Goal: Obtain resource: Obtain resource

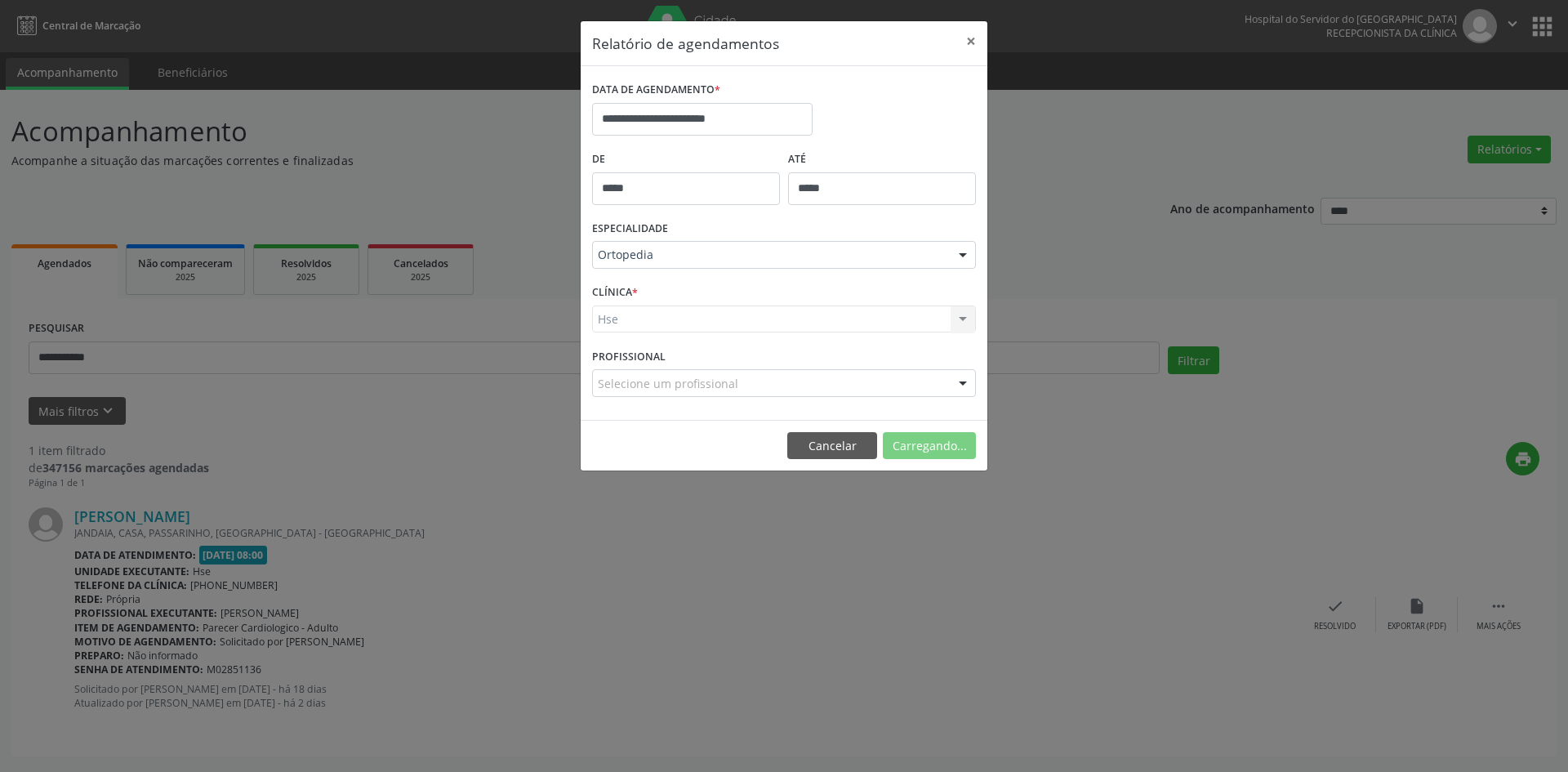
click at [618, 320] on div "Hse Hse Nenhum resultado encontrado para: " " Não há nenhuma opção para ser exi…" at bounding box center [784, 319] width 384 height 28
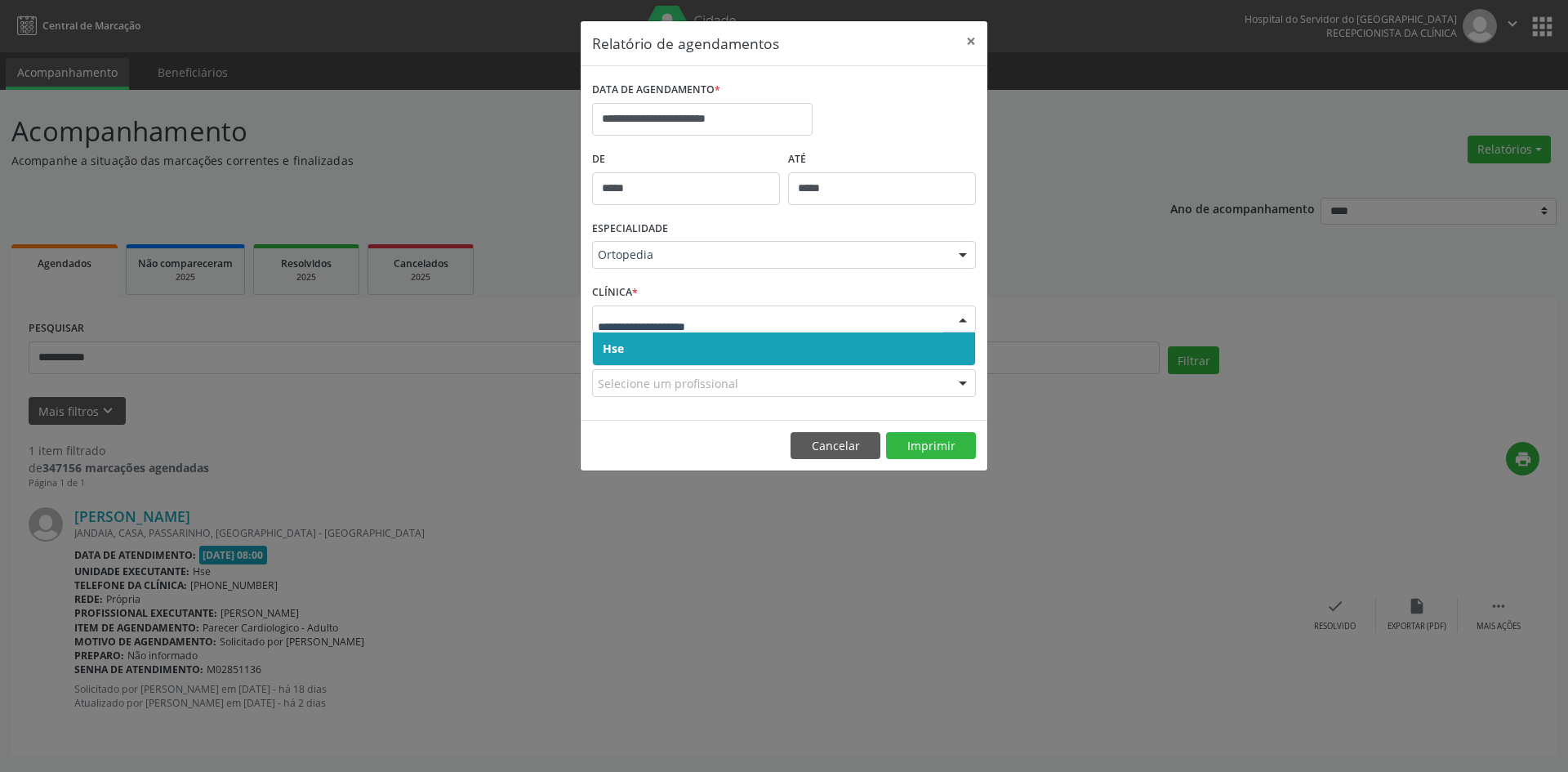
click at [610, 354] on span "Hse" at bounding box center [613, 349] width 22 height 15
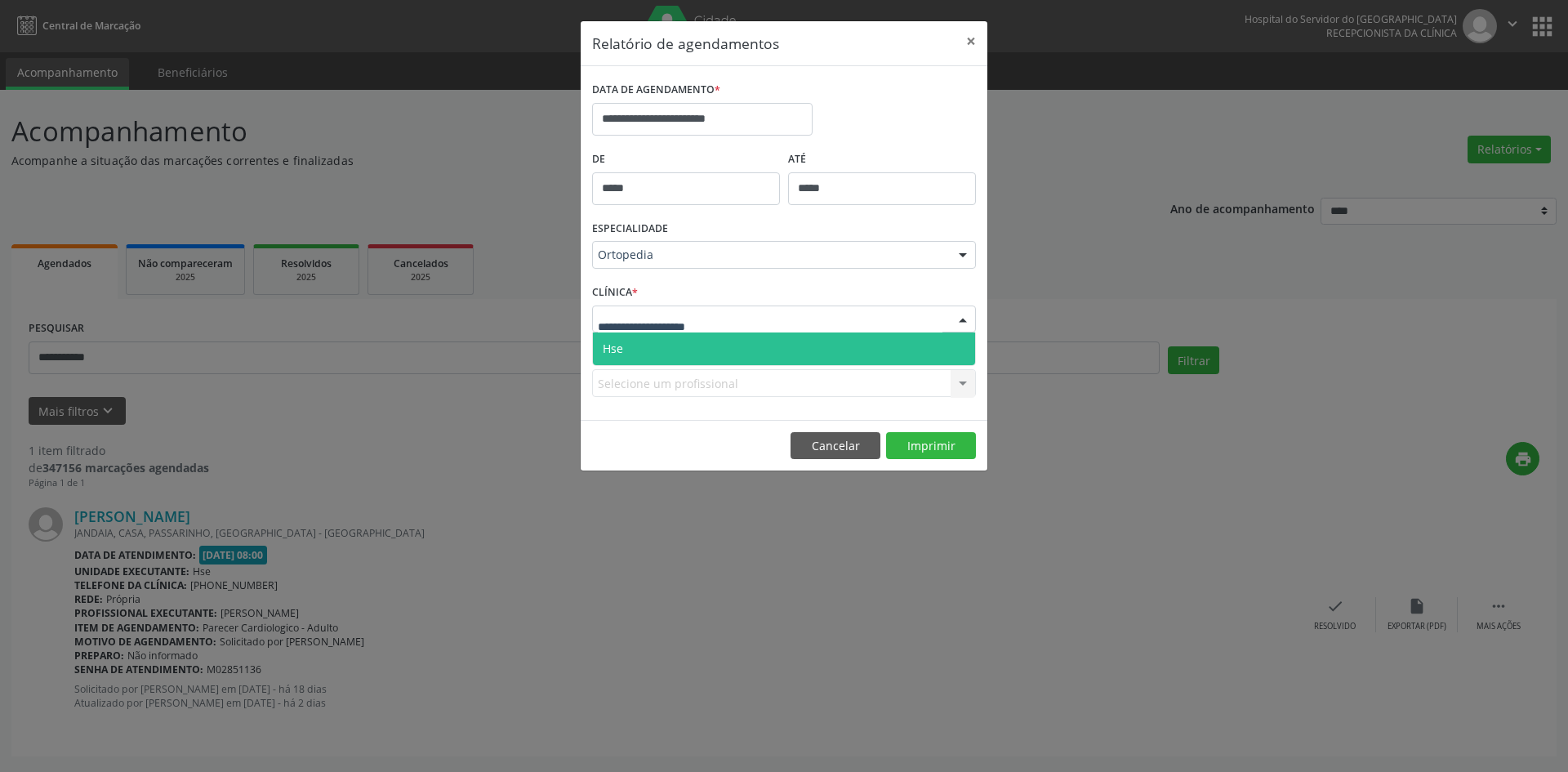
click at [624, 350] on span "Hse" at bounding box center [784, 349] width 382 height 33
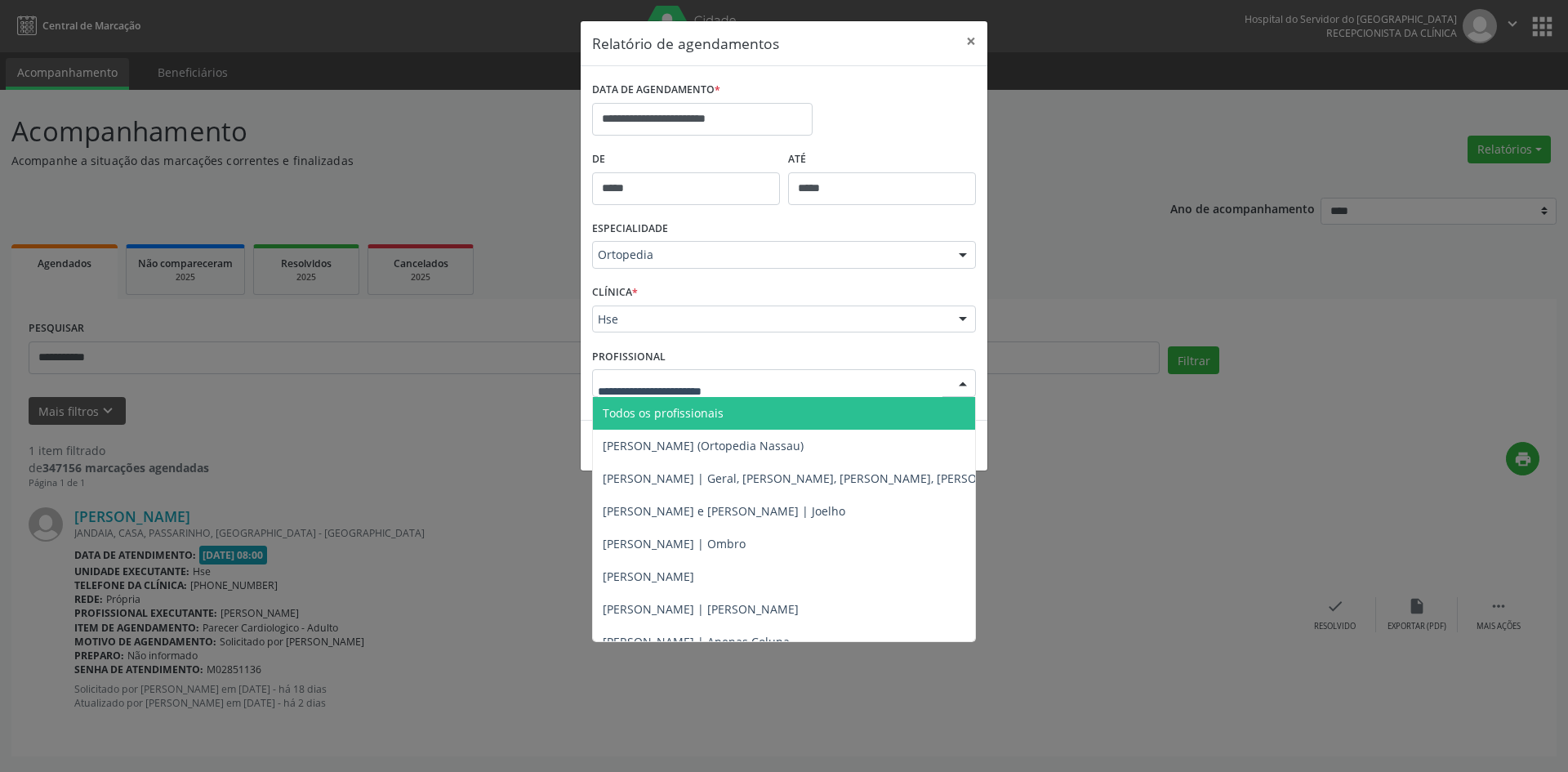
click at [673, 416] on span "Todos os profissionais" at bounding box center [663, 413] width 120 height 15
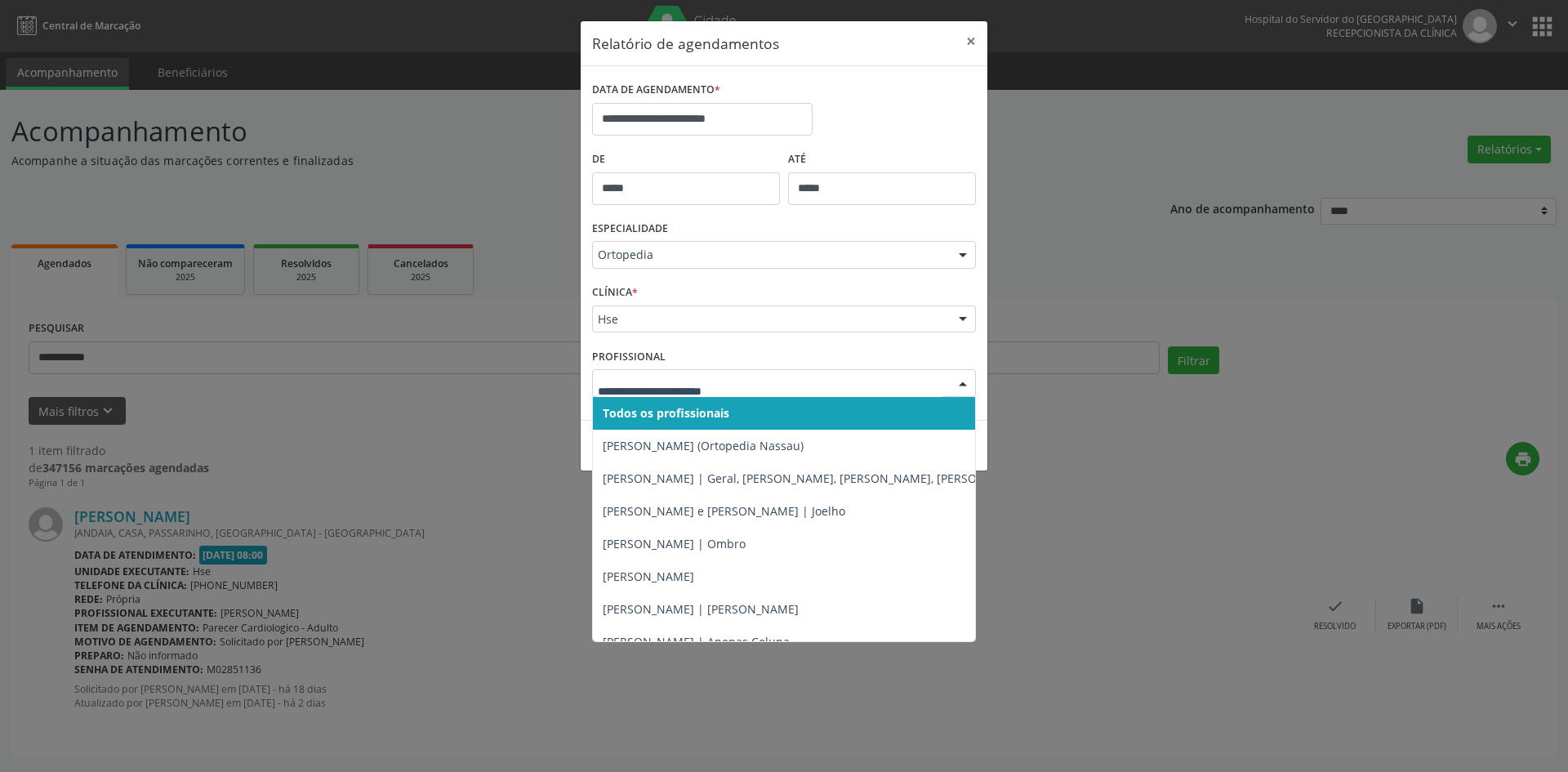
click at [638, 371] on div at bounding box center [784, 383] width 384 height 28
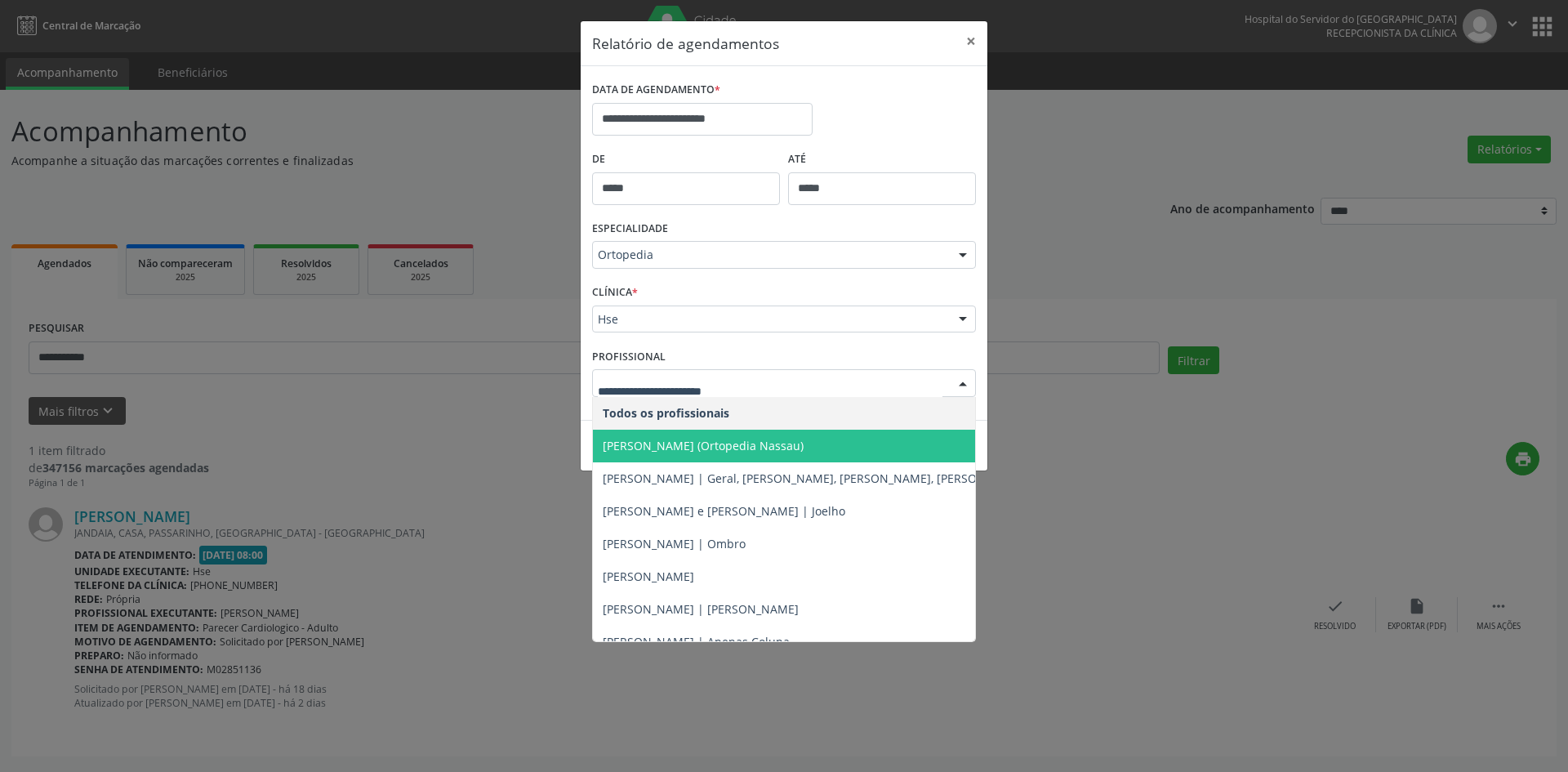
click at [648, 440] on span "[PERSON_NAME] (Ortopedia Nassau)" at bounding box center [702, 446] width 201 height 15
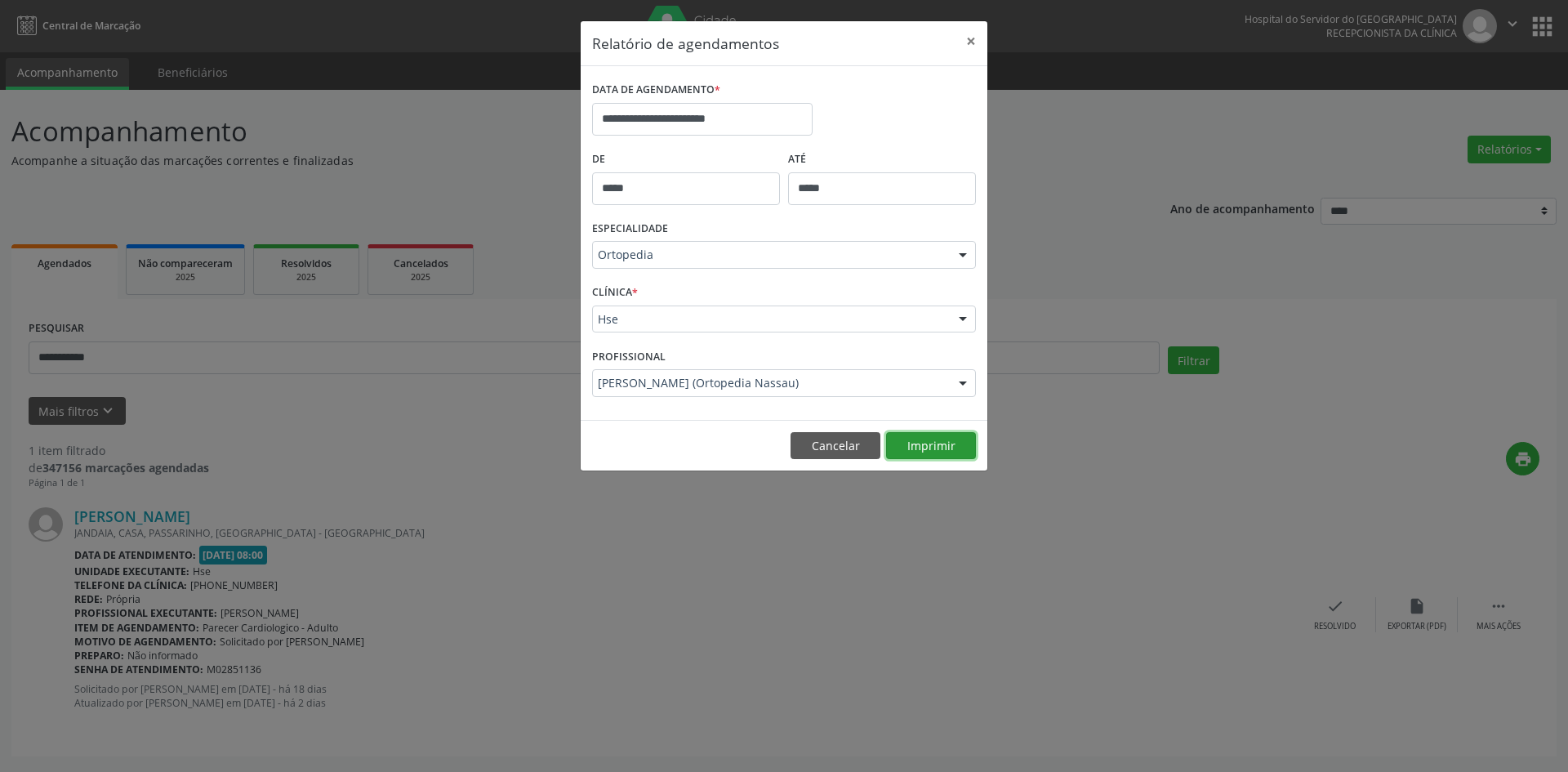
click at [938, 447] on button "Imprimir" at bounding box center [931, 446] width 90 height 28
click at [968, 379] on div at bounding box center [963, 384] width 24 height 28
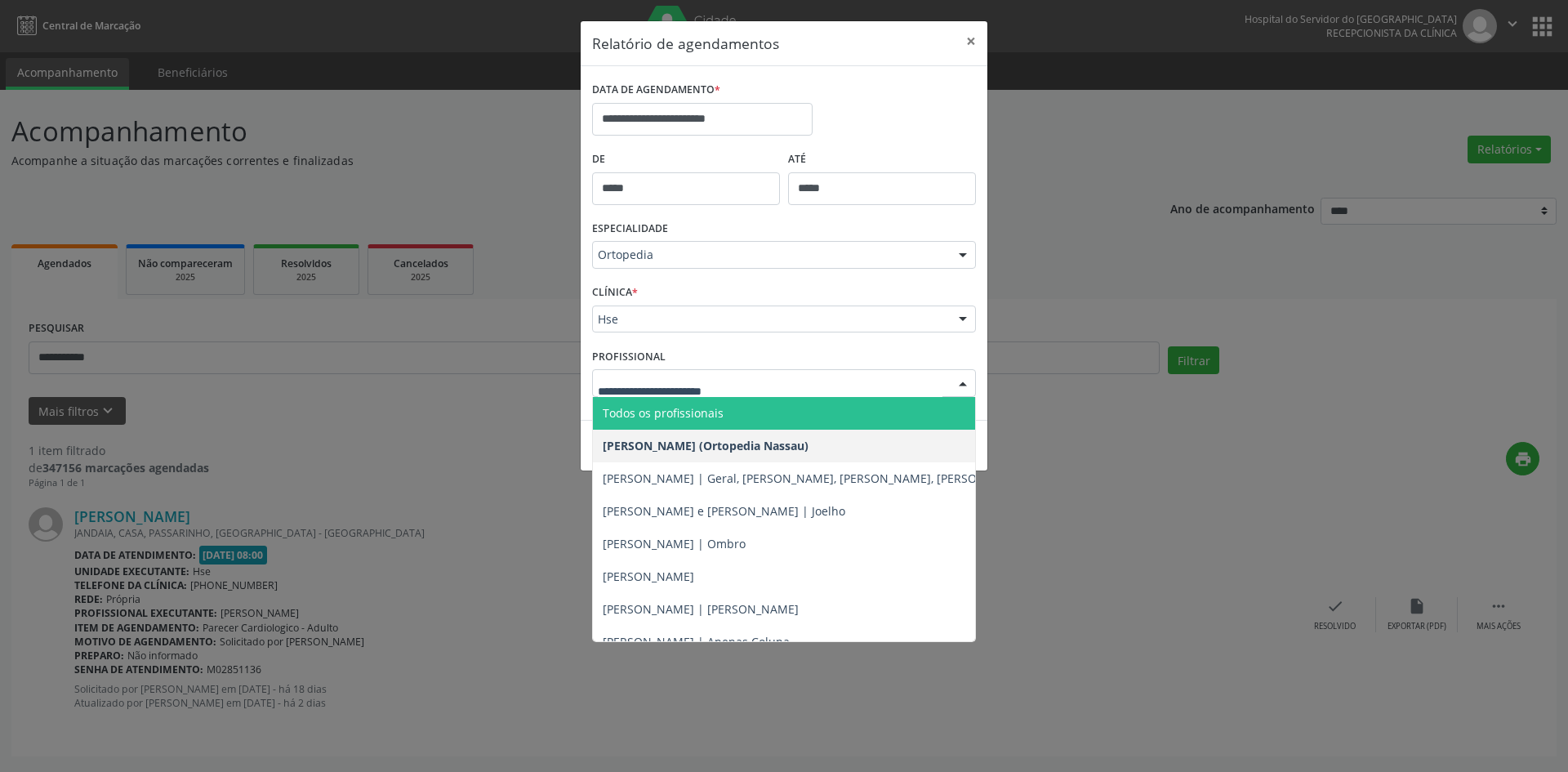
click at [674, 418] on span "Todos os profissionais" at bounding box center [663, 413] width 120 height 15
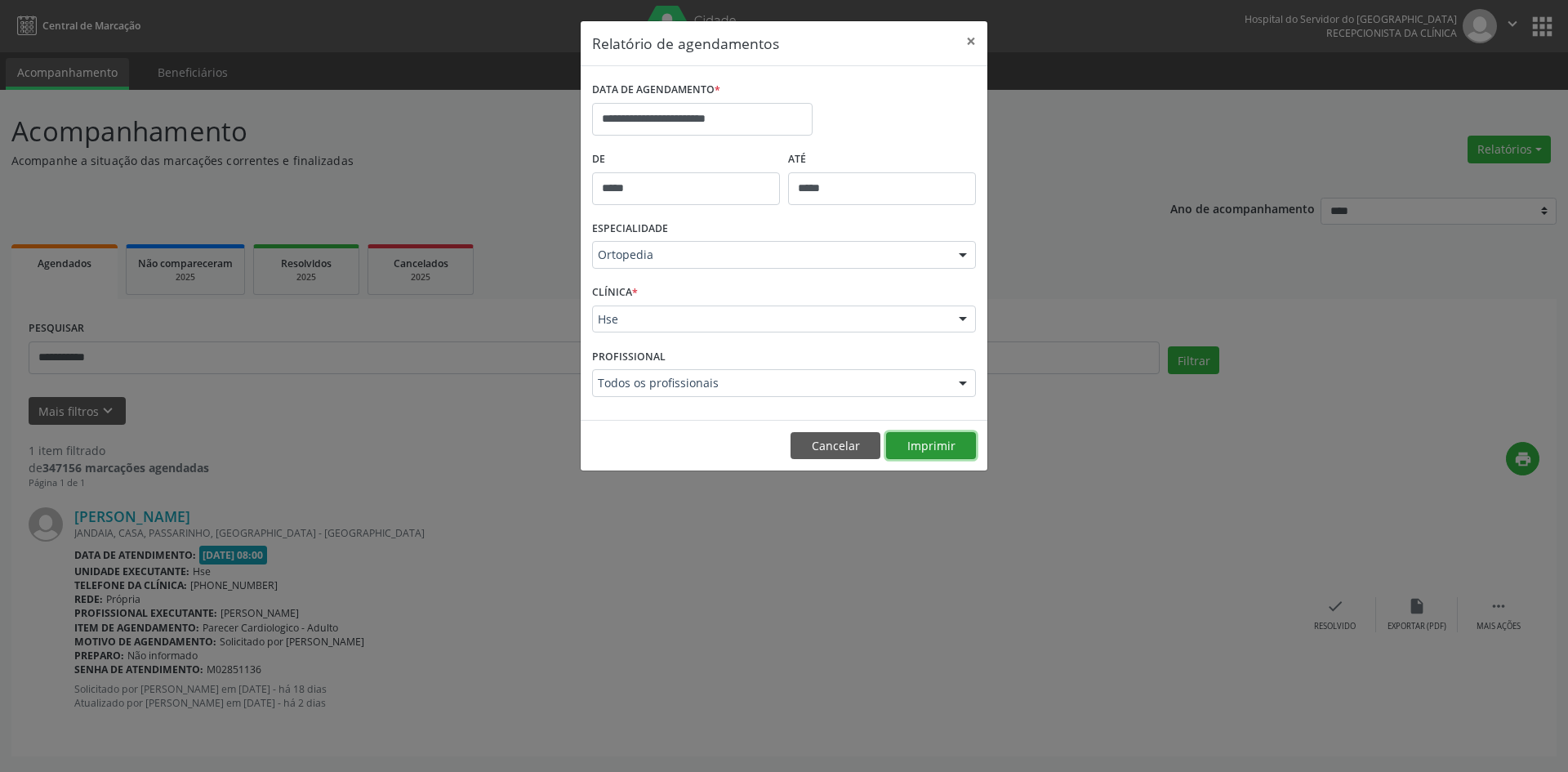
click at [930, 441] on button "Imprimir" at bounding box center [931, 446] width 90 height 28
click at [960, 255] on div at bounding box center [963, 256] width 24 height 28
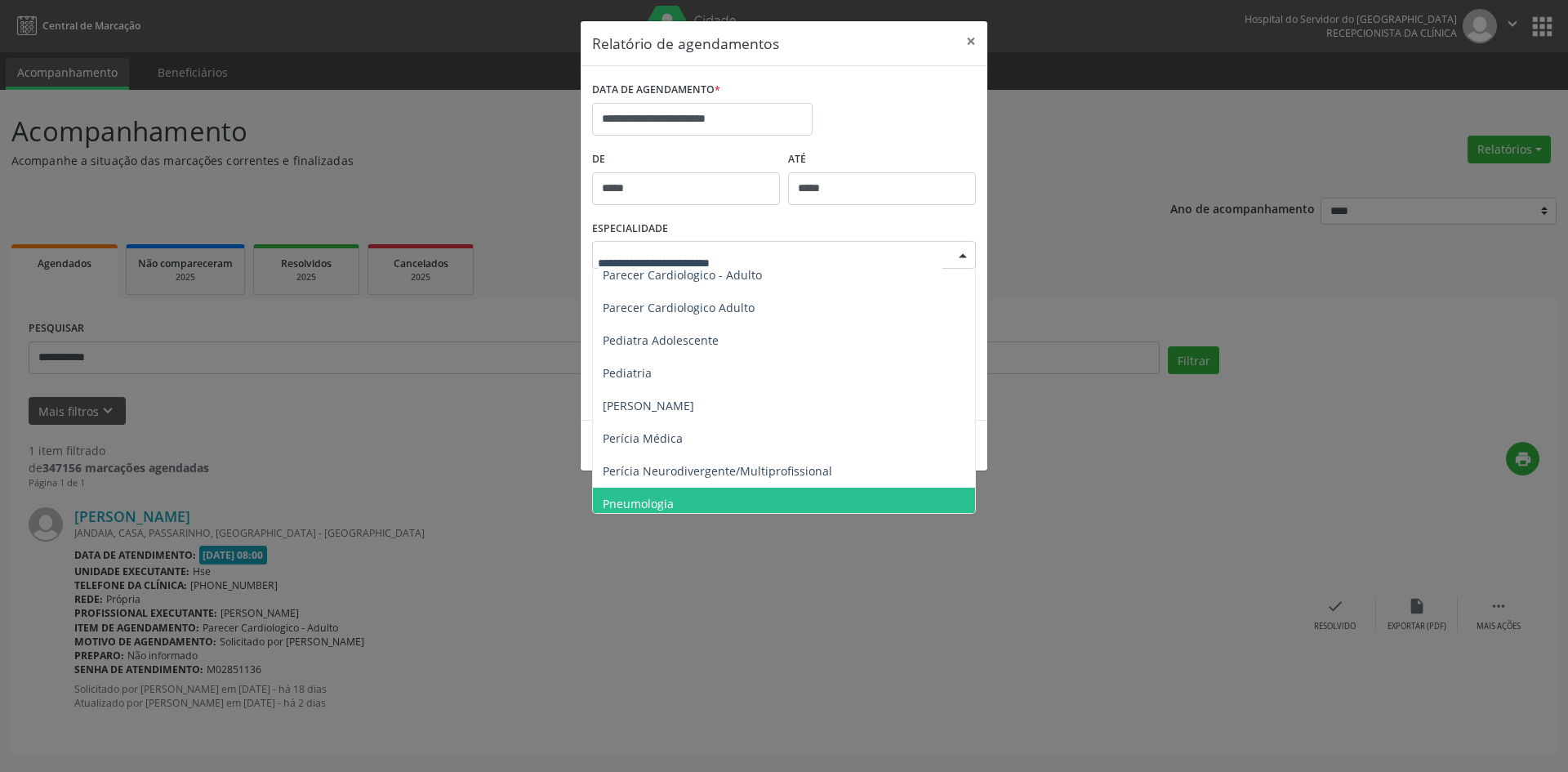
scroll to position [2365, 0]
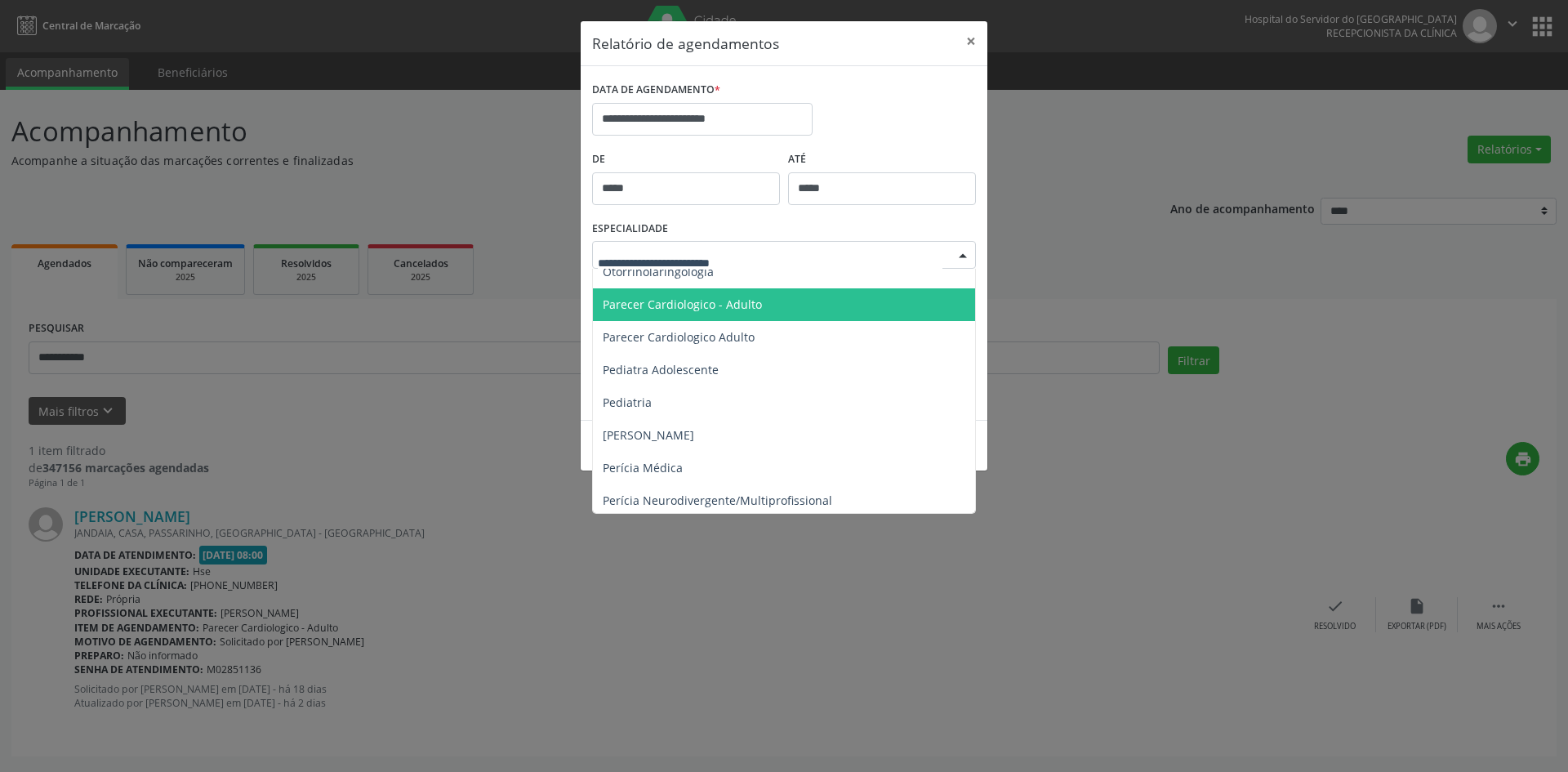
click at [710, 302] on span "Parecer Cardiologico - Adulto" at bounding box center [682, 304] width 159 height 15
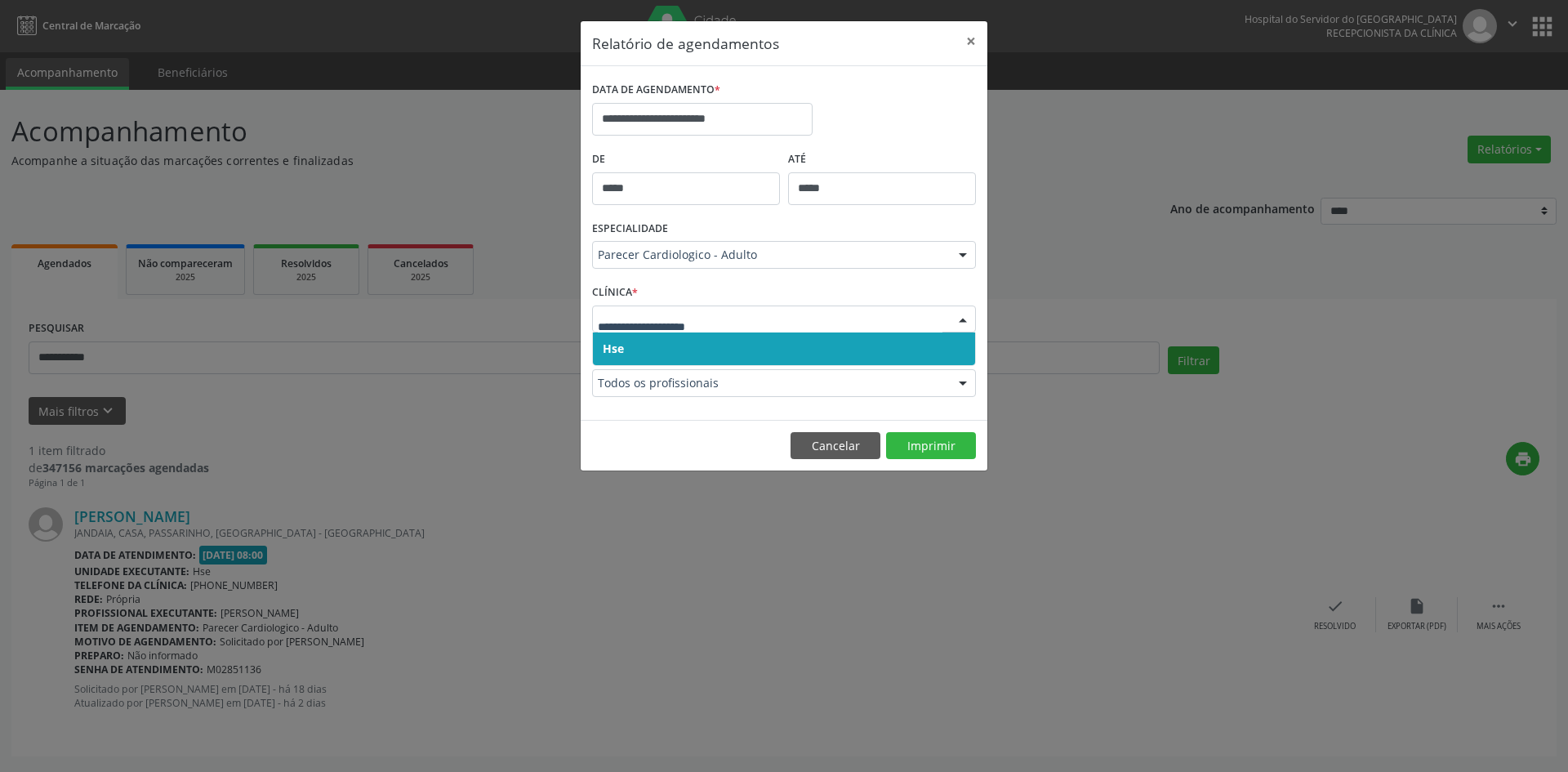
drag, startPoint x: 608, startPoint y: 343, endPoint x: 608, endPoint y: 331, distance: 12.0
click at [608, 343] on span "Hse" at bounding box center [613, 349] width 22 height 15
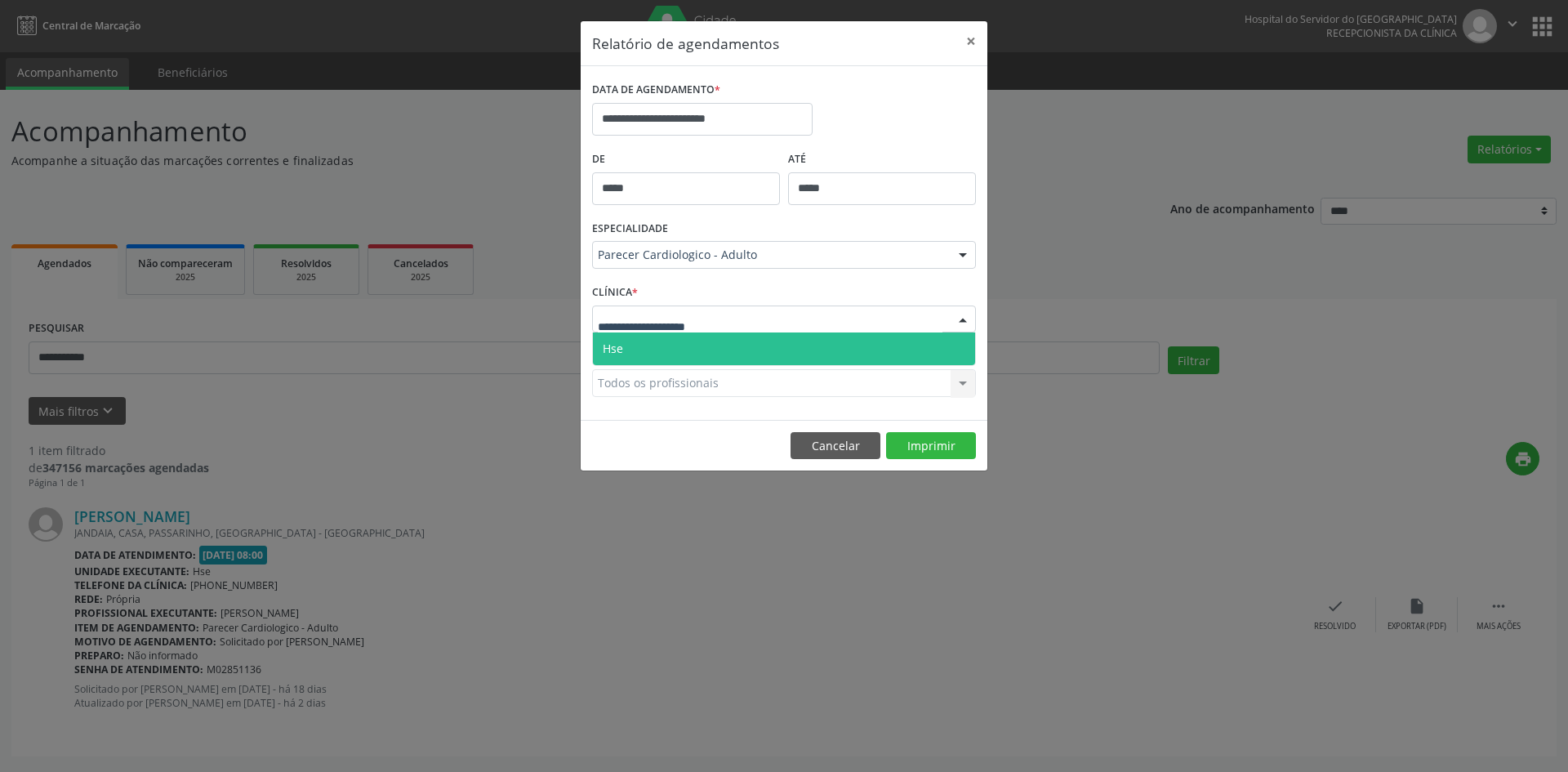
click at [612, 347] on span "Hse" at bounding box center [613, 349] width 21 height 15
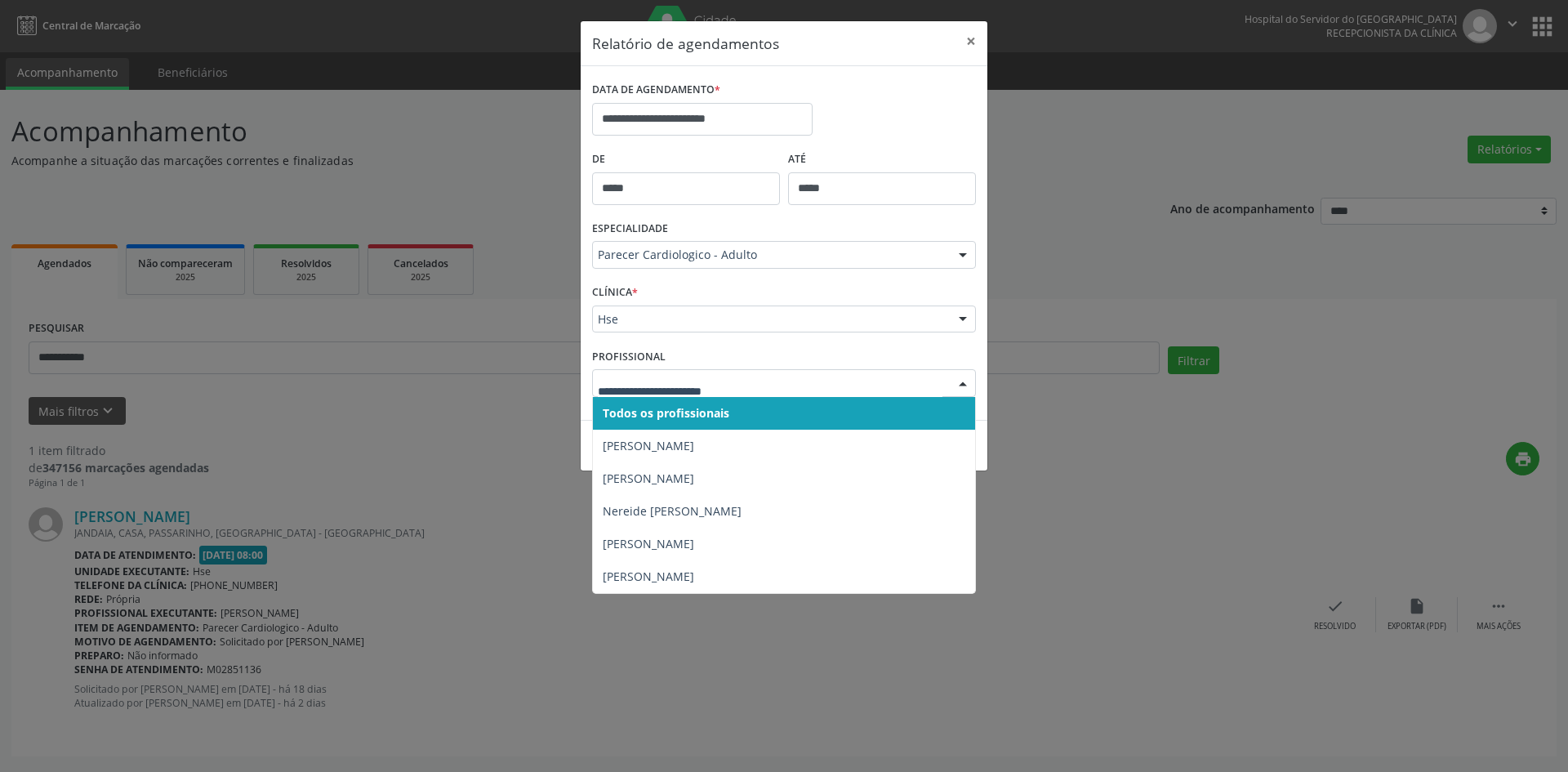
click at [632, 419] on span "Todos os profissionais" at bounding box center [665, 413] width 127 height 15
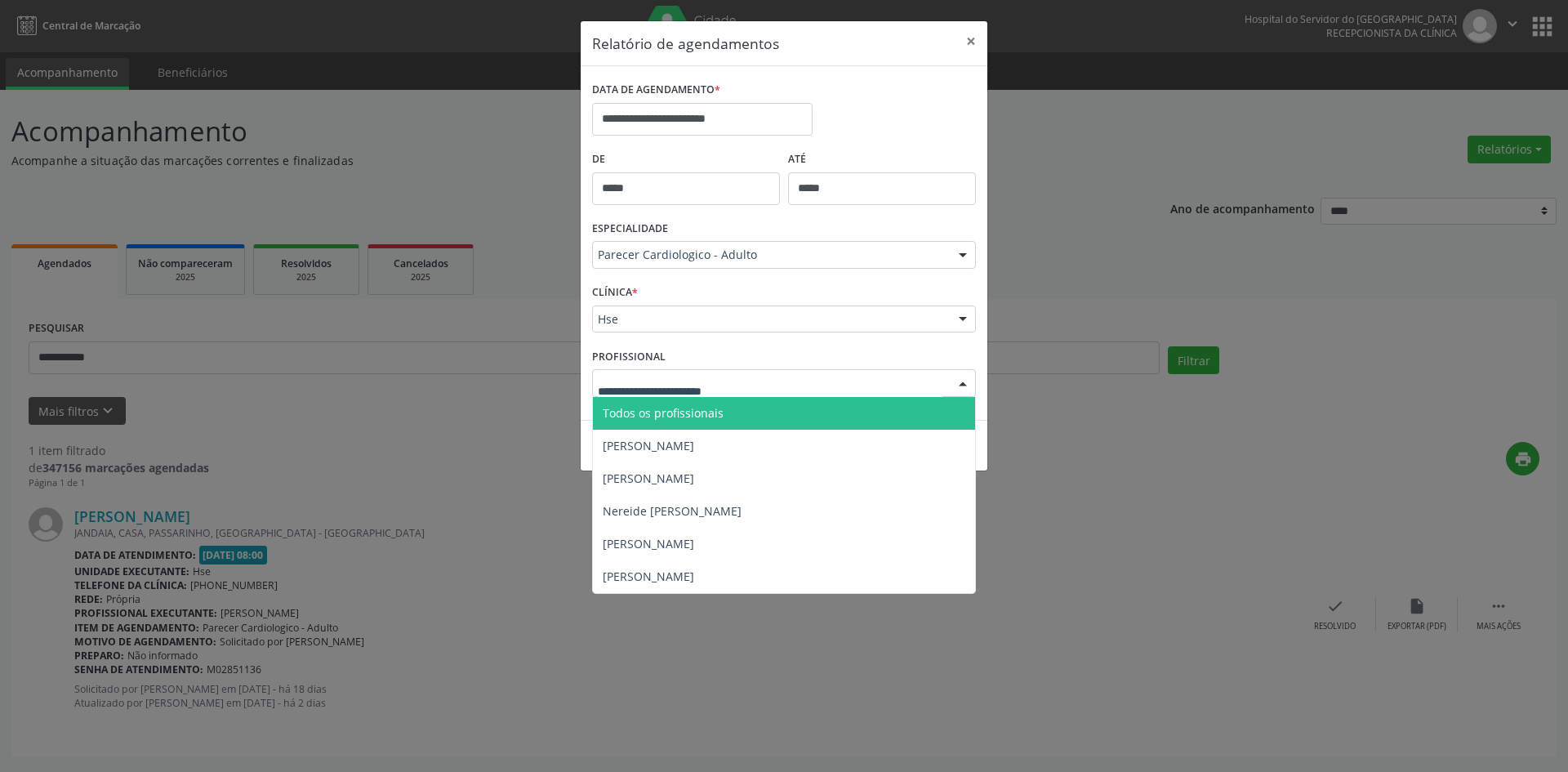
click at [635, 409] on span "Todos os profissionais" at bounding box center [663, 413] width 120 height 15
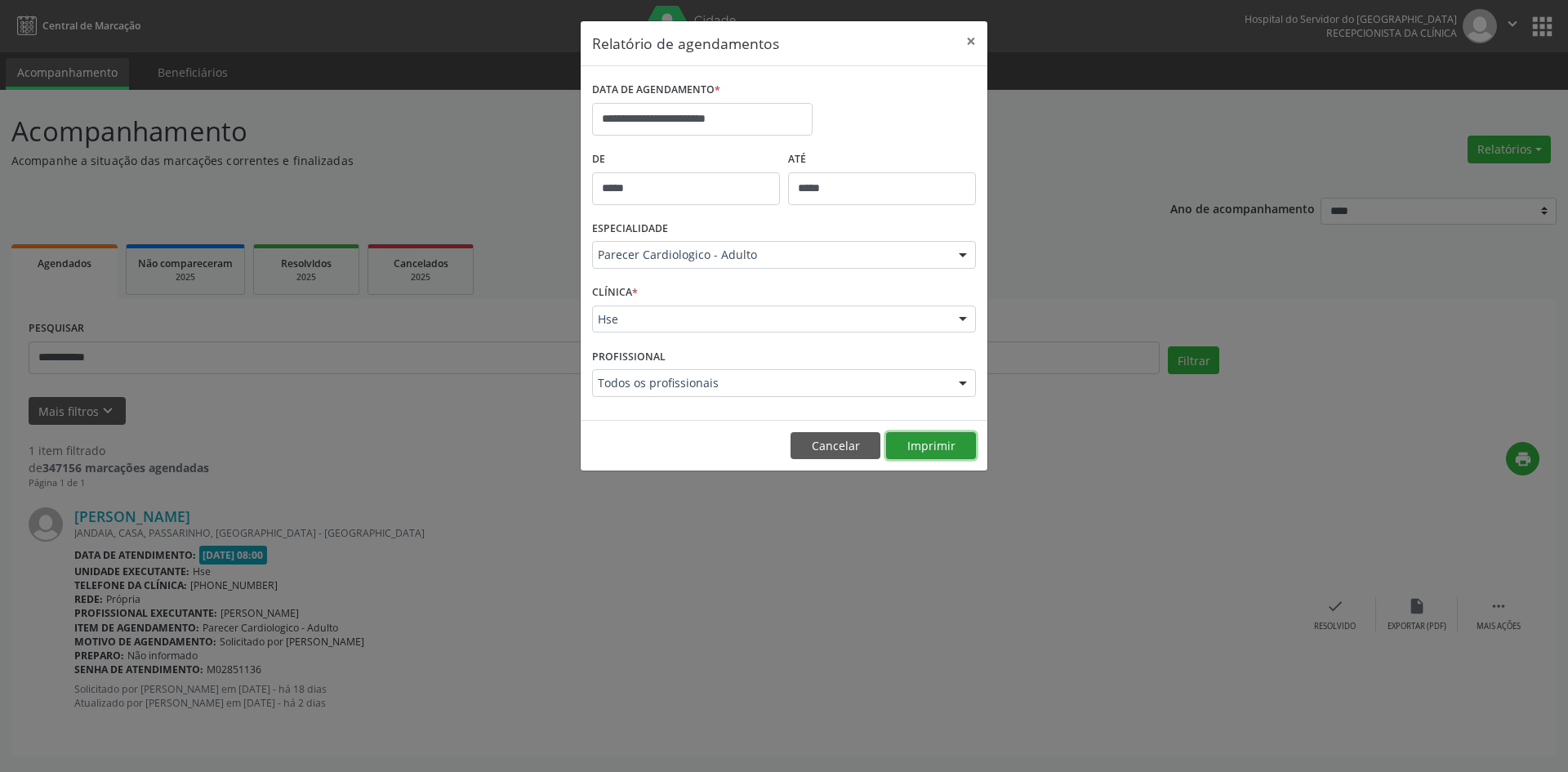
click at [943, 446] on button "Imprimir" at bounding box center [931, 446] width 90 height 28
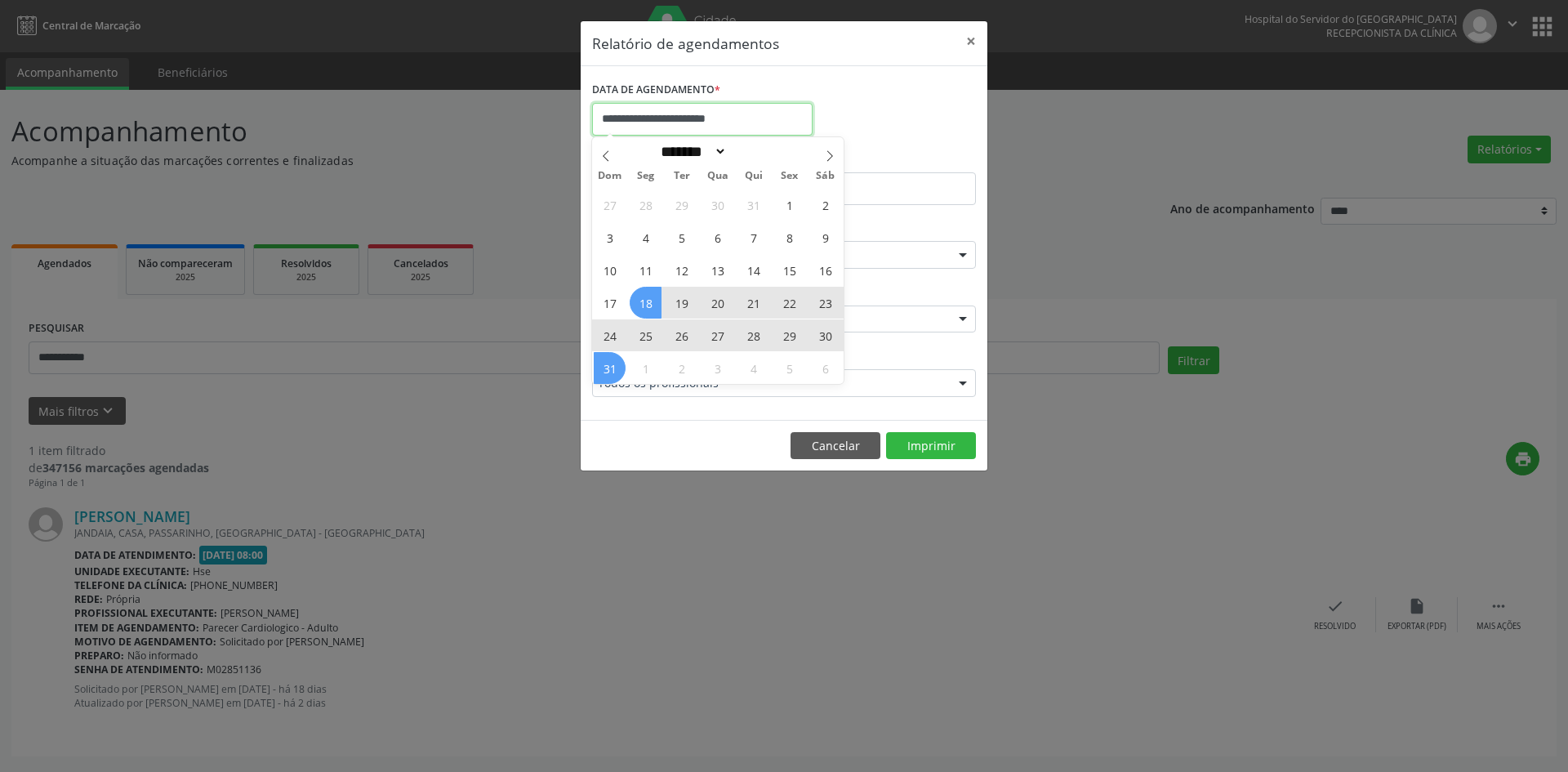
click at [641, 113] on input "**********" at bounding box center [702, 120] width 220 height 33
click at [648, 305] on span "18" at bounding box center [645, 302] width 32 height 32
type input "**********"
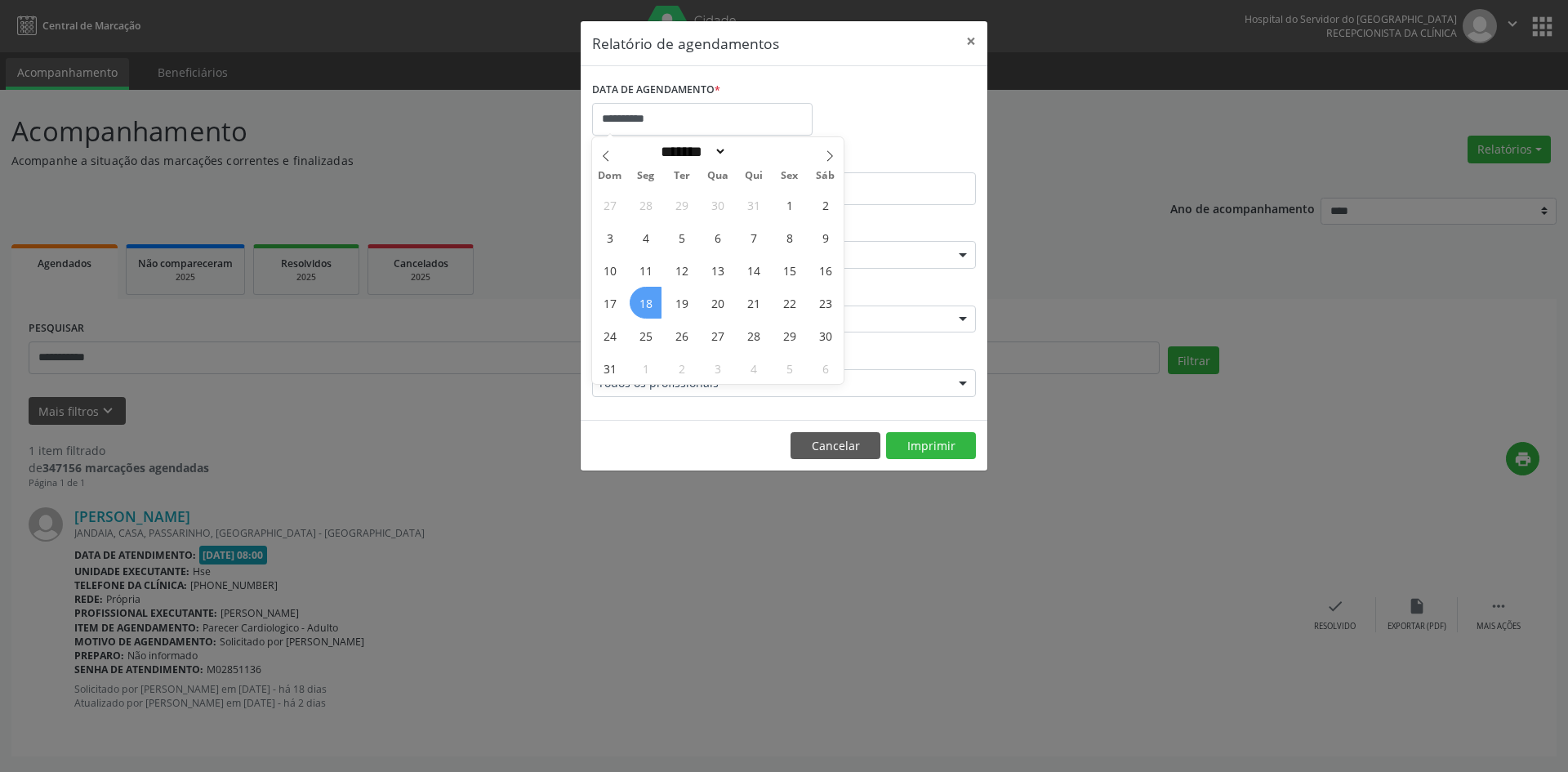
click at [648, 300] on span "18" at bounding box center [645, 302] width 32 height 32
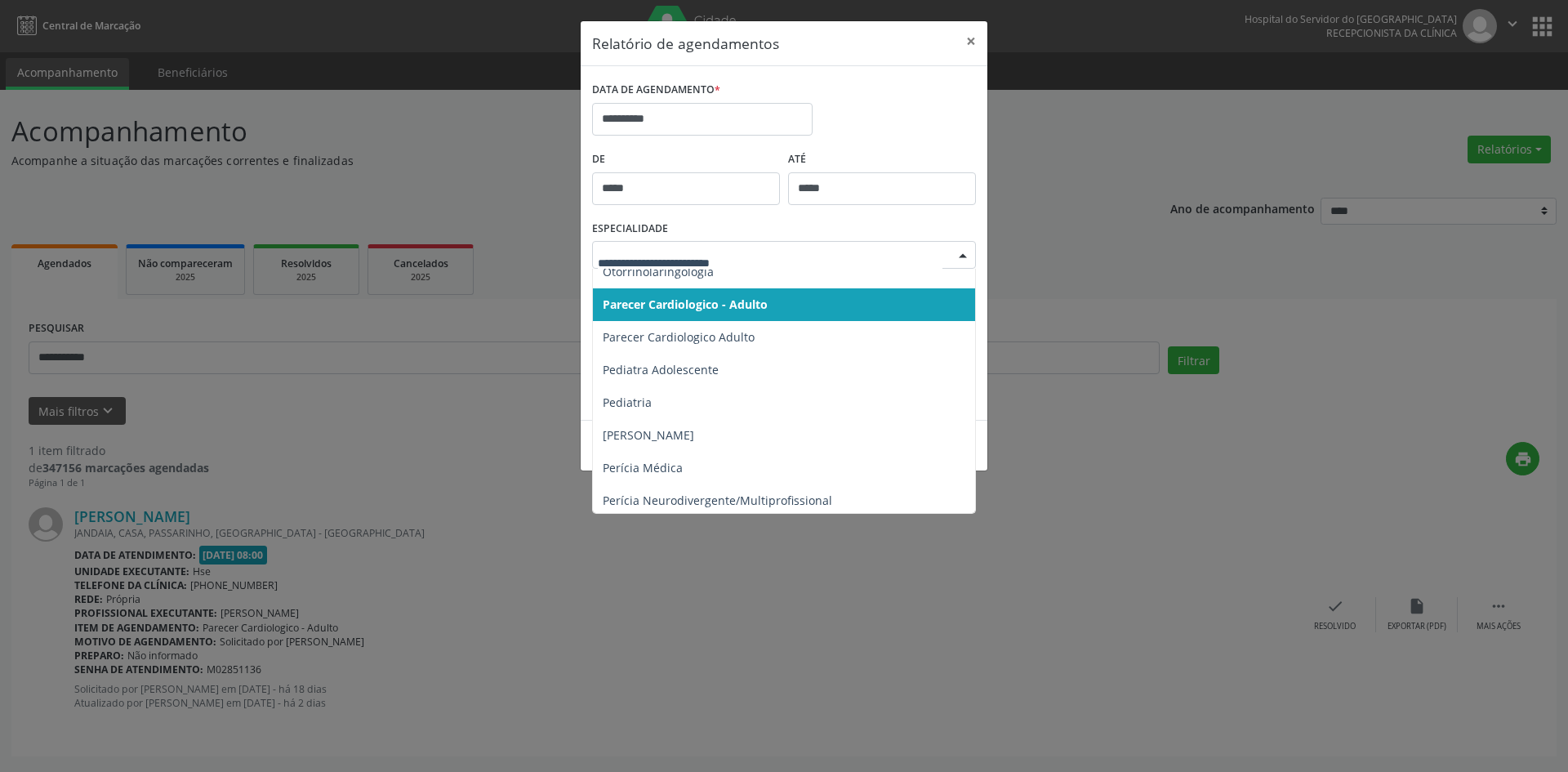
click at [963, 256] on div at bounding box center [963, 256] width 24 height 28
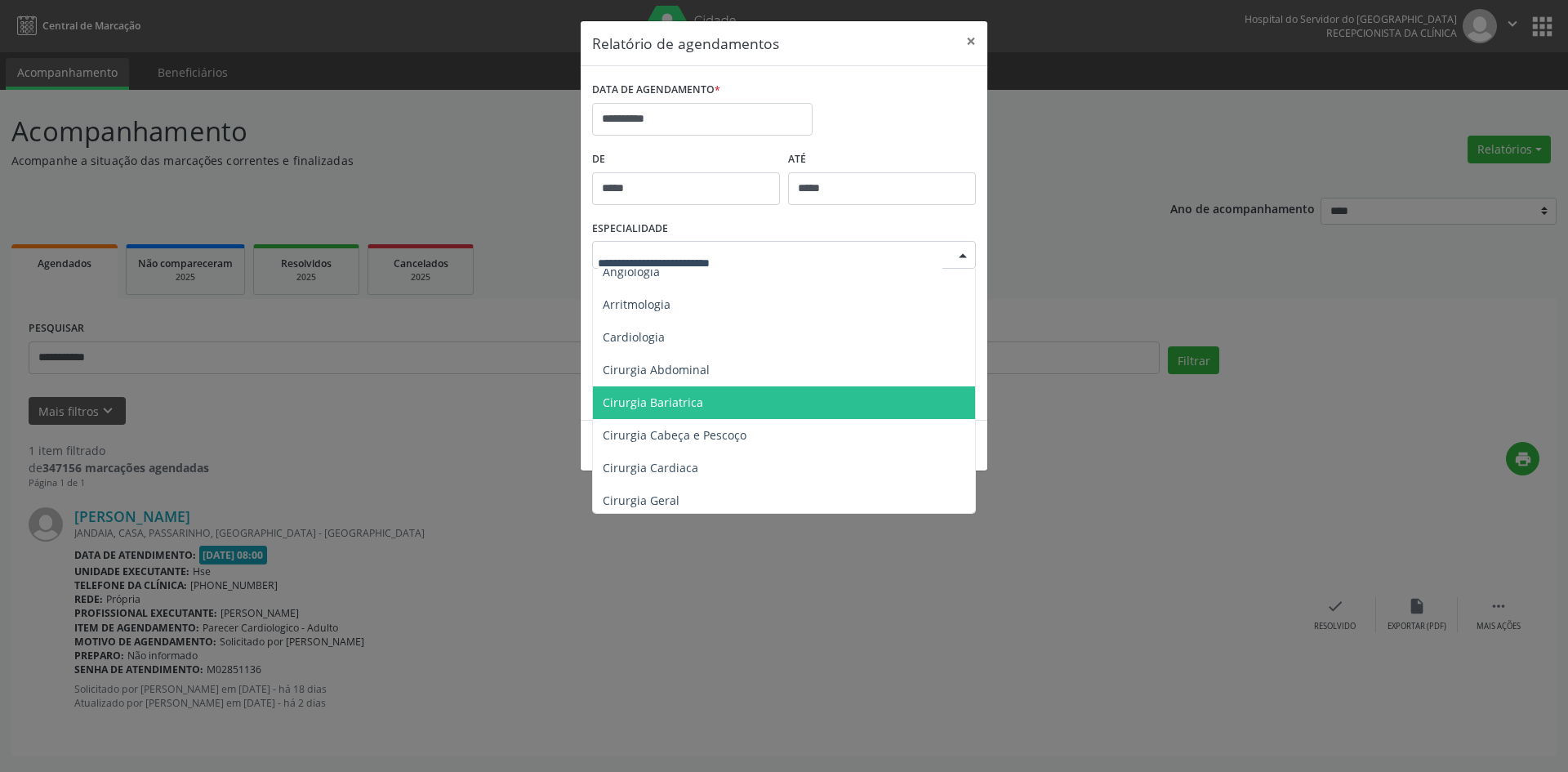
scroll to position [0, 0]
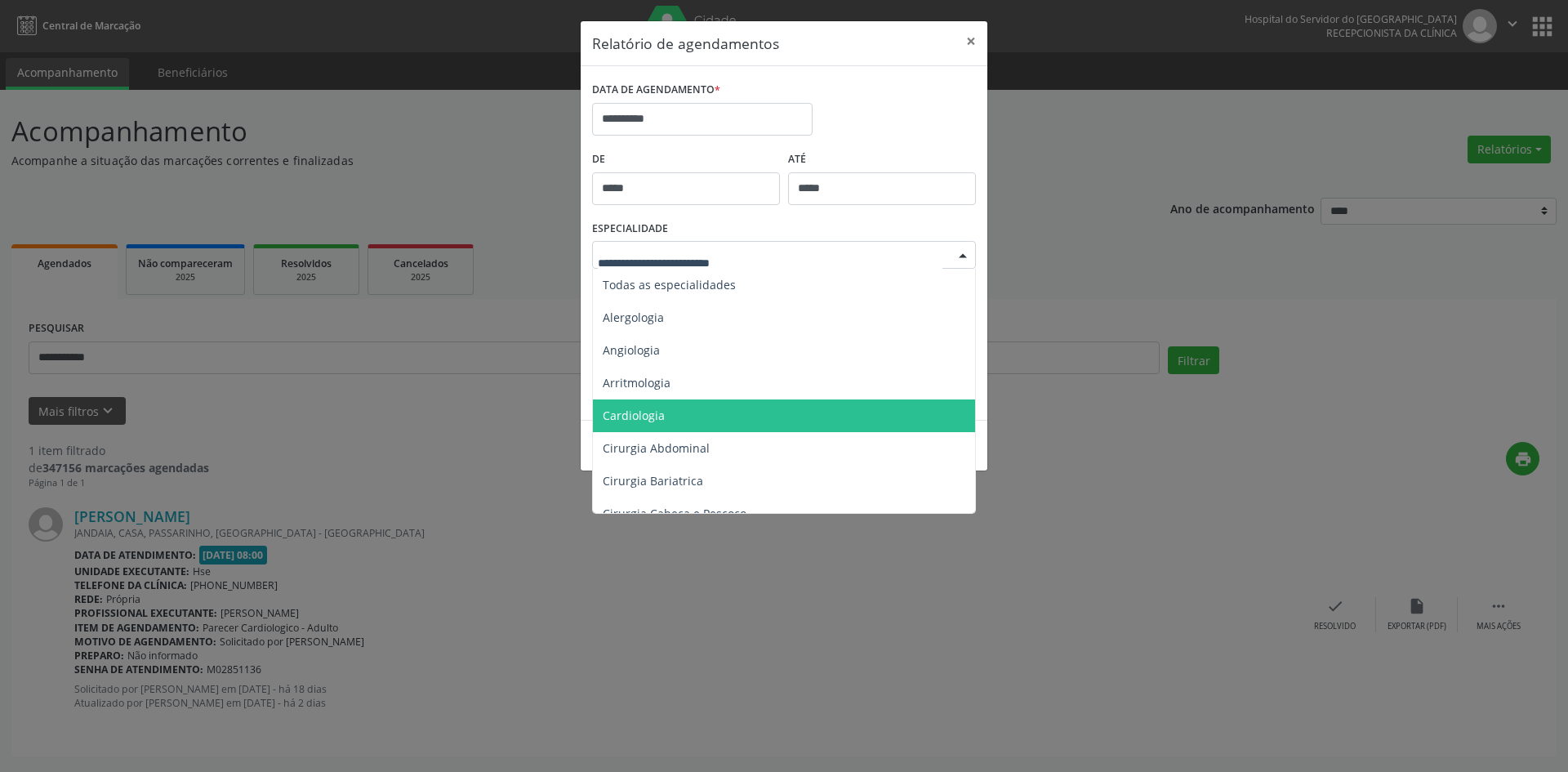
click at [651, 410] on span "Cardiologia" at bounding box center [633, 416] width 62 height 15
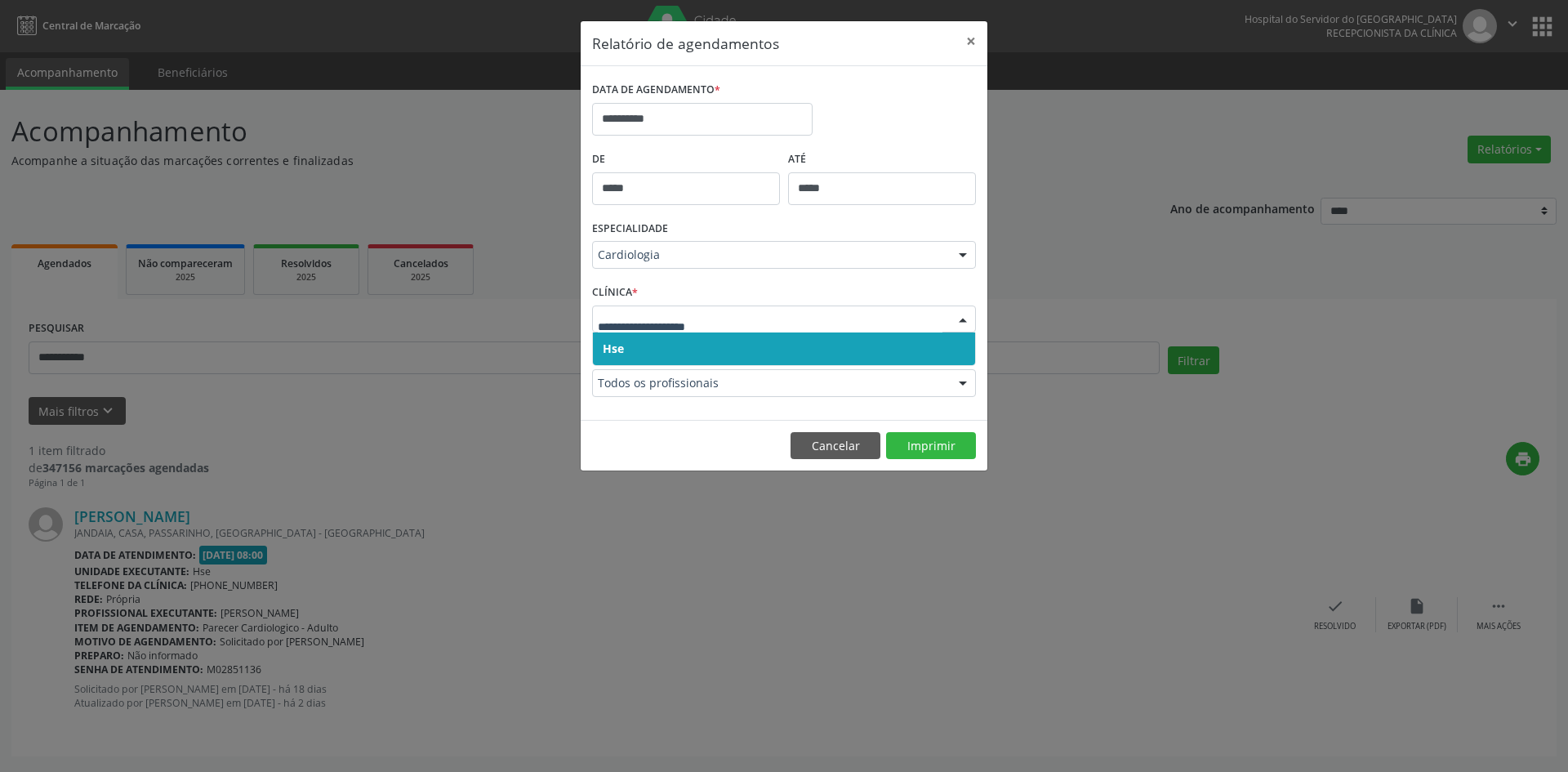
click at [602, 342] on span "Hse" at bounding box center [613, 349] width 22 height 15
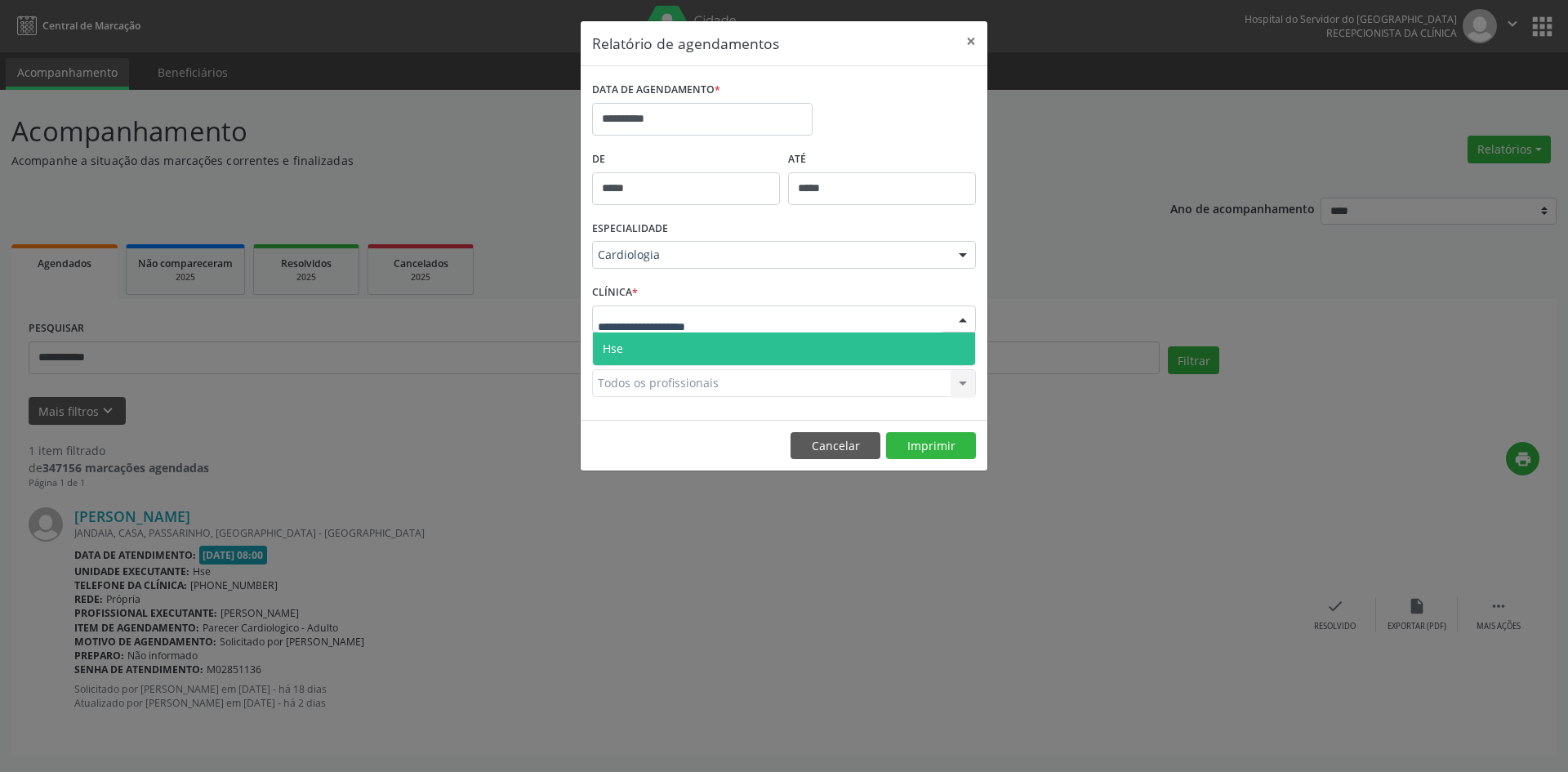
click at [612, 344] on span "Hse" at bounding box center [613, 349] width 21 height 15
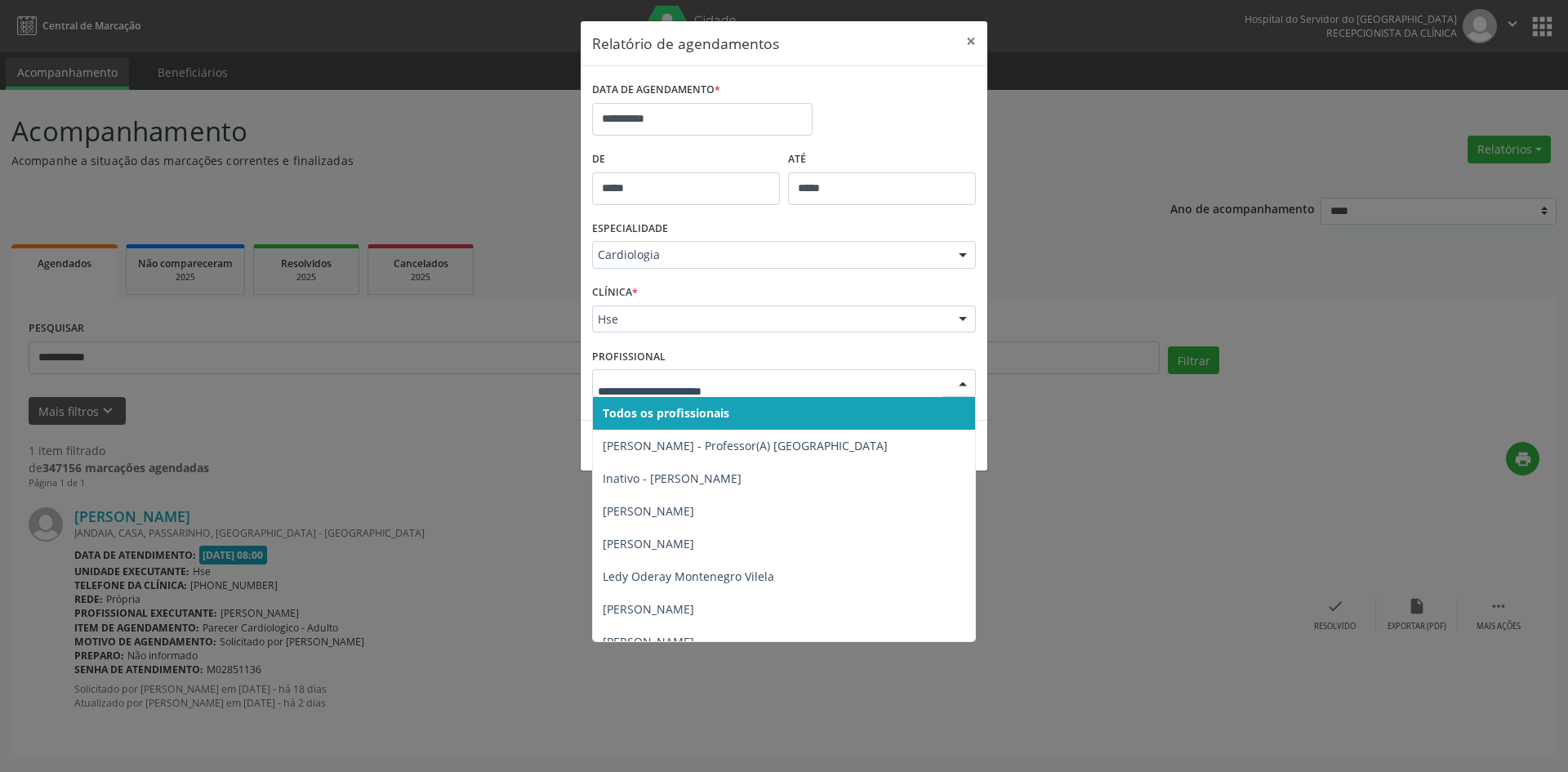
click at [652, 409] on span "Todos os profissionais" at bounding box center [665, 413] width 127 height 15
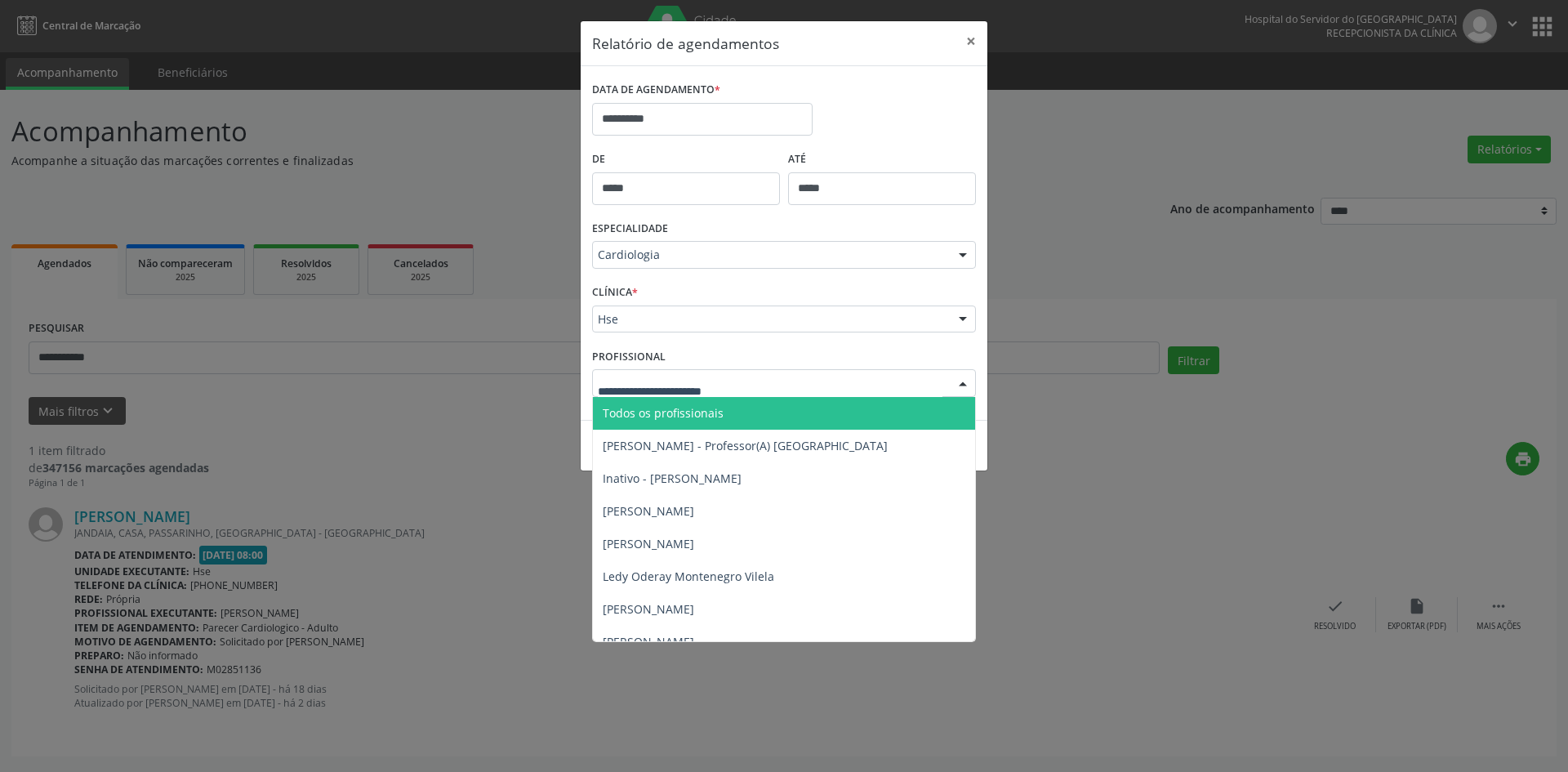
click at [677, 411] on span "Todos os profissionais" at bounding box center [663, 413] width 120 height 15
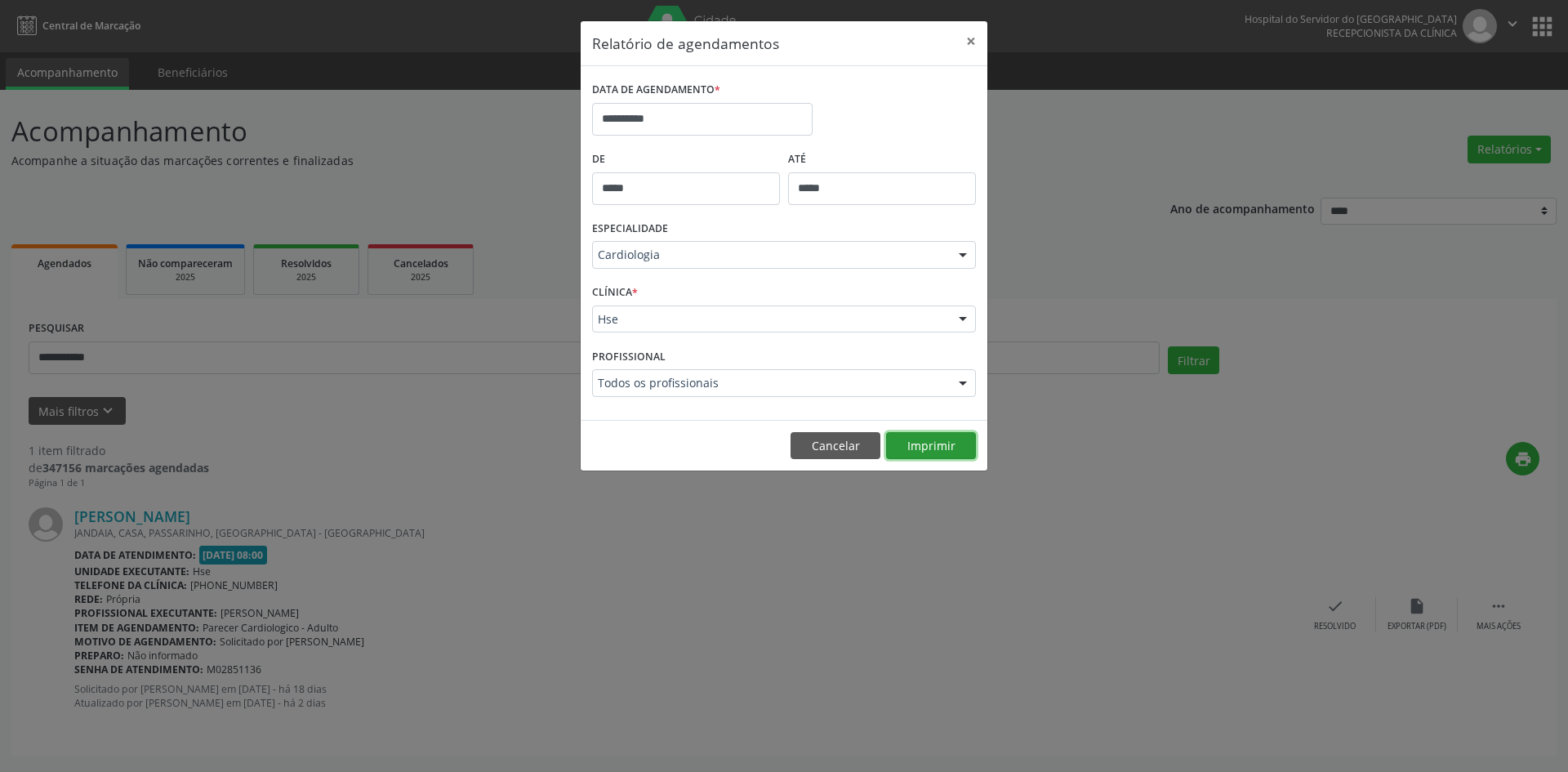
click at [935, 449] on button "Imprimir" at bounding box center [931, 446] width 90 height 28
